Goal: Contribute content: Add original content to the website for others to see

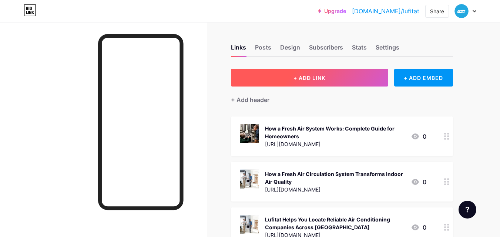
click at [301, 78] on span "+ ADD LINK" at bounding box center [309, 78] width 32 height 6
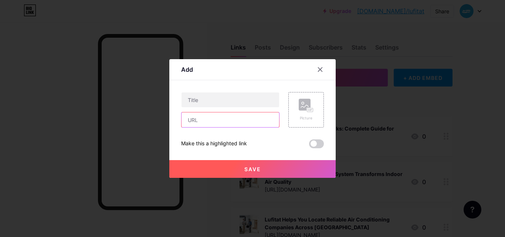
drag, startPoint x: 198, startPoint y: 121, endPoint x: 203, endPoint y: 111, distance: 10.8
click at [198, 121] on input "text" at bounding box center [231, 119] width 98 height 15
paste input "[URL][DOMAIN_NAME]"
type input "[URL][DOMAIN_NAME]"
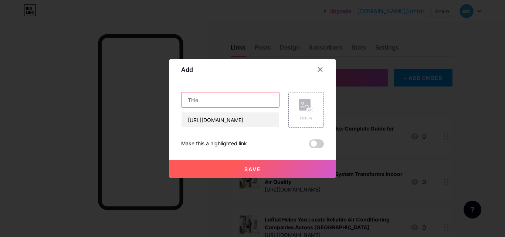
click at [214, 101] on input "text" at bounding box center [231, 99] width 98 height 15
paste input "How Fresh Air Circulation Systems Enhance Indoor Health in [GEOGRAPHIC_DATA]"
type input "How Fresh Air Circulation Systems Enhance Indoor Health in [GEOGRAPHIC_DATA]"
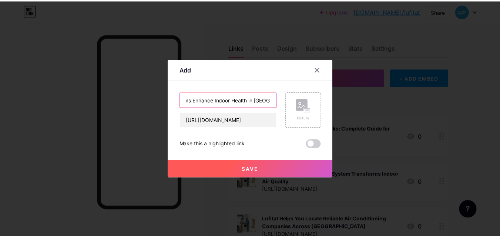
scroll to position [0, 0]
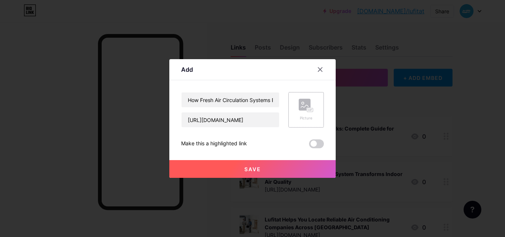
click at [290, 108] on div "Picture" at bounding box center [306, 110] width 36 height 36
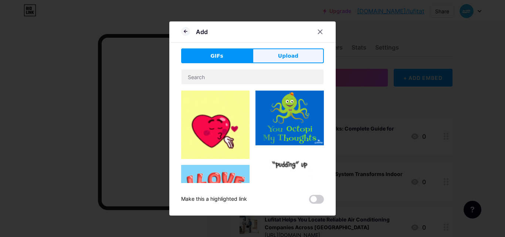
click at [280, 61] on button "Upload" at bounding box center [288, 55] width 71 height 15
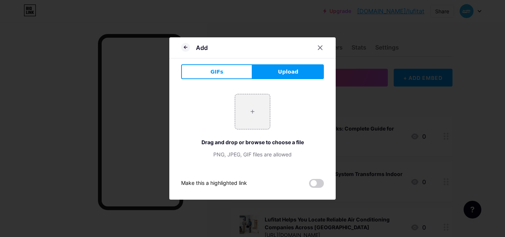
click at [272, 104] on div "+ Drag and drop or browse to choose a file PNG, JPEG, GIF files are allowed" at bounding box center [252, 126] width 143 height 64
click at [257, 104] on input "file" at bounding box center [252, 111] width 35 height 35
type input "C:\fakepath\Fresh Air Circulation System.jpg"
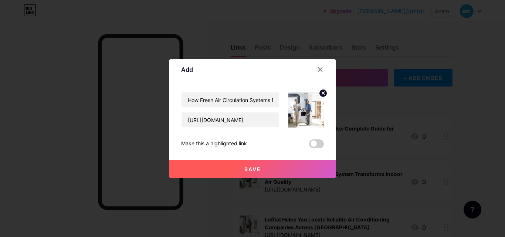
click at [243, 170] on button "Save" at bounding box center [252, 169] width 166 height 18
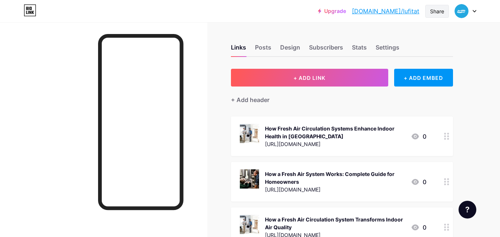
click at [436, 9] on div "Share" at bounding box center [437, 11] width 14 height 8
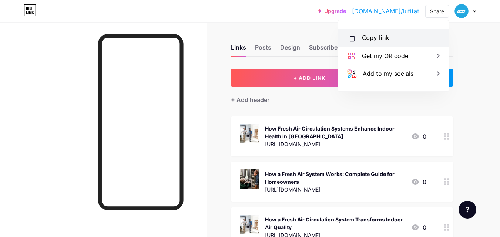
click at [374, 37] on div "Copy link" at bounding box center [375, 38] width 27 height 9
